Goal: Information Seeking & Learning: Learn about a topic

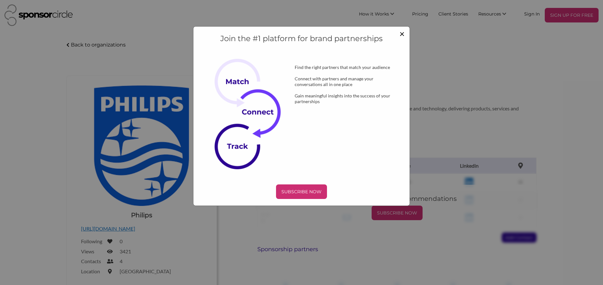
click at [402, 35] on span "×" at bounding box center [401, 33] width 5 height 11
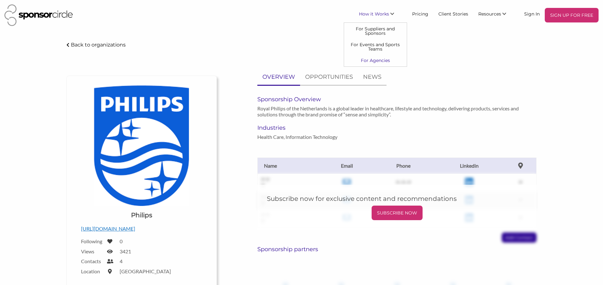
click at [373, 60] on link "For Agencies" at bounding box center [375, 60] width 63 height 11
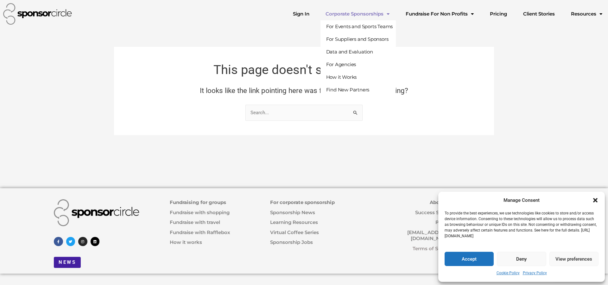
click at [382, 11] on link "Corporate Sponsorships" at bounding box center [357, 14] width 74 height 13
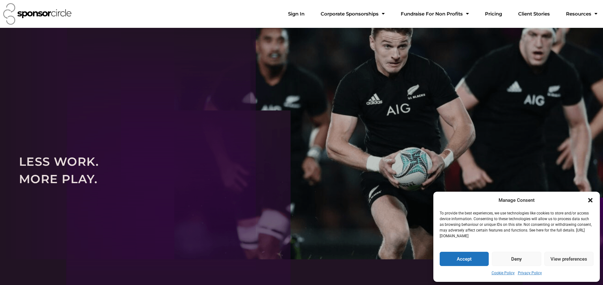
click at [382, 13] on link "Corporate Sponsorships" at bounding box center [353, 14] width 74 height 13
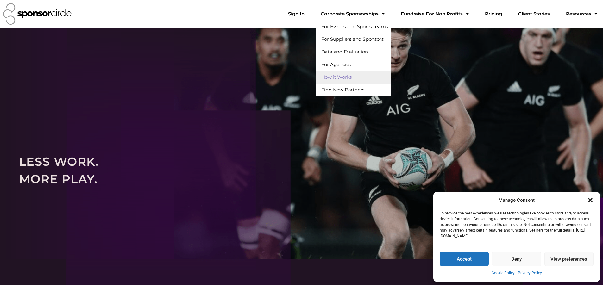
click at [197, 89] on div "LESS WORK. MORE PLAY." at bounding box center [301, 170] width 603 height 190
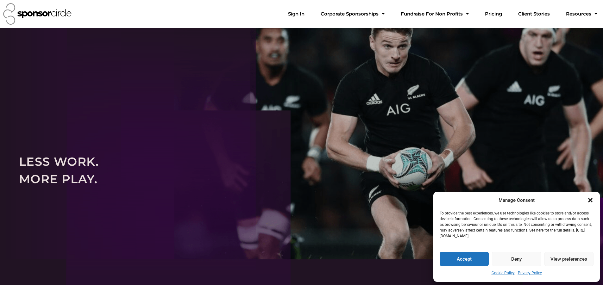
click at [512, 259] on button "Deny" at bounding box center [516, 259] width 49 height 14
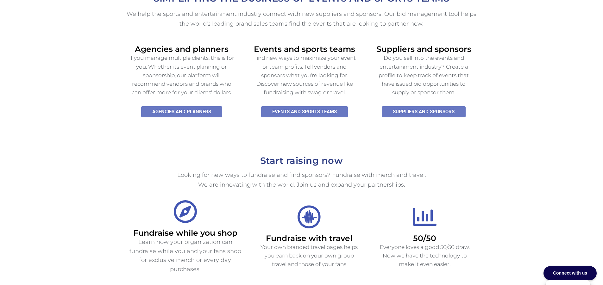
scroll to position [316, 0]
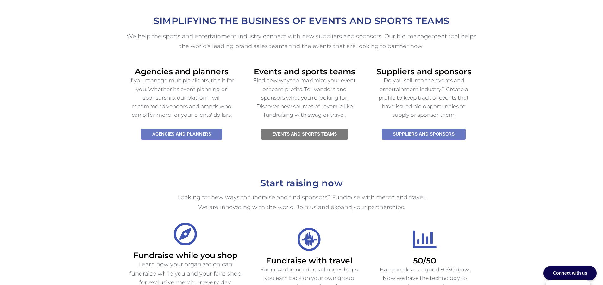
click at [312, 132] on span "Events and SPORTS TEAMS" at bounding box center [304, 134] width 65 height 5
